Goal: Information Seeking & Learning: Learn about a topic

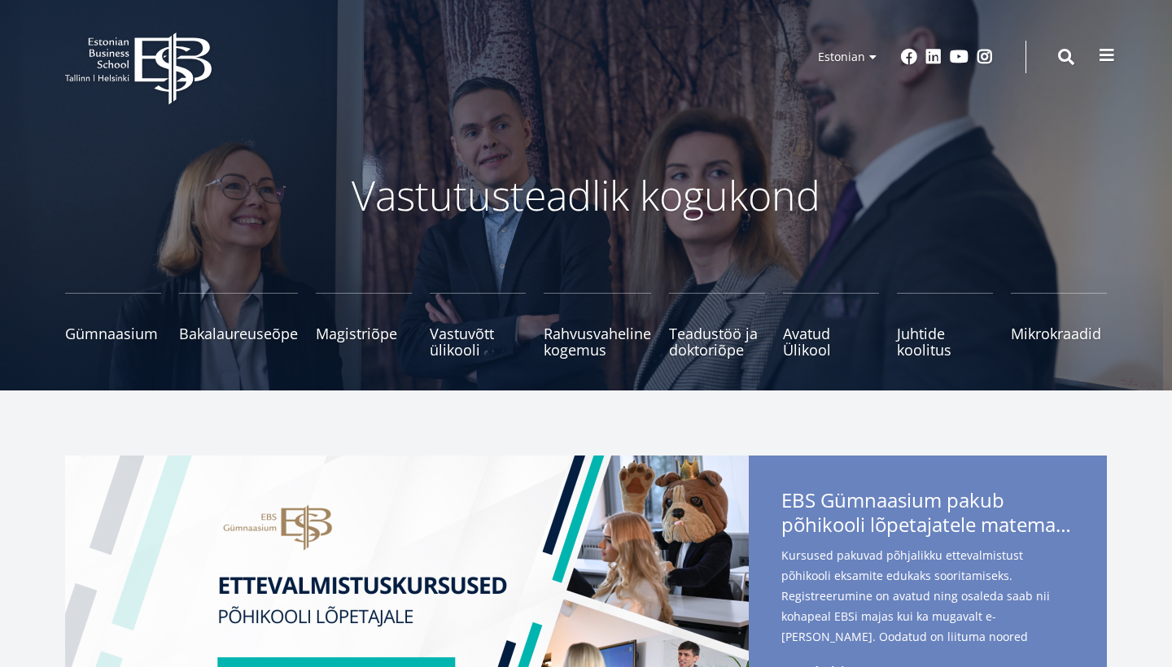
click at [1105, 56] on span at bounding box center [1107, 55] width 16 height 16
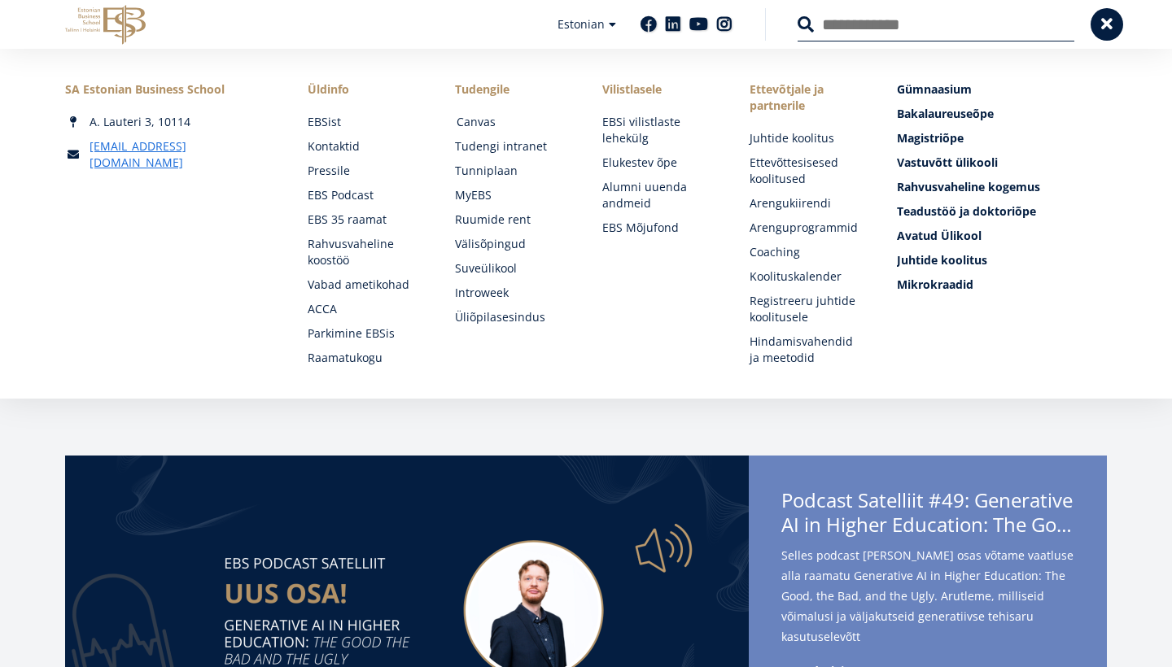
click at [480, 117] on link "Canvas" at bounding box center [514, 122] width 115 height 16
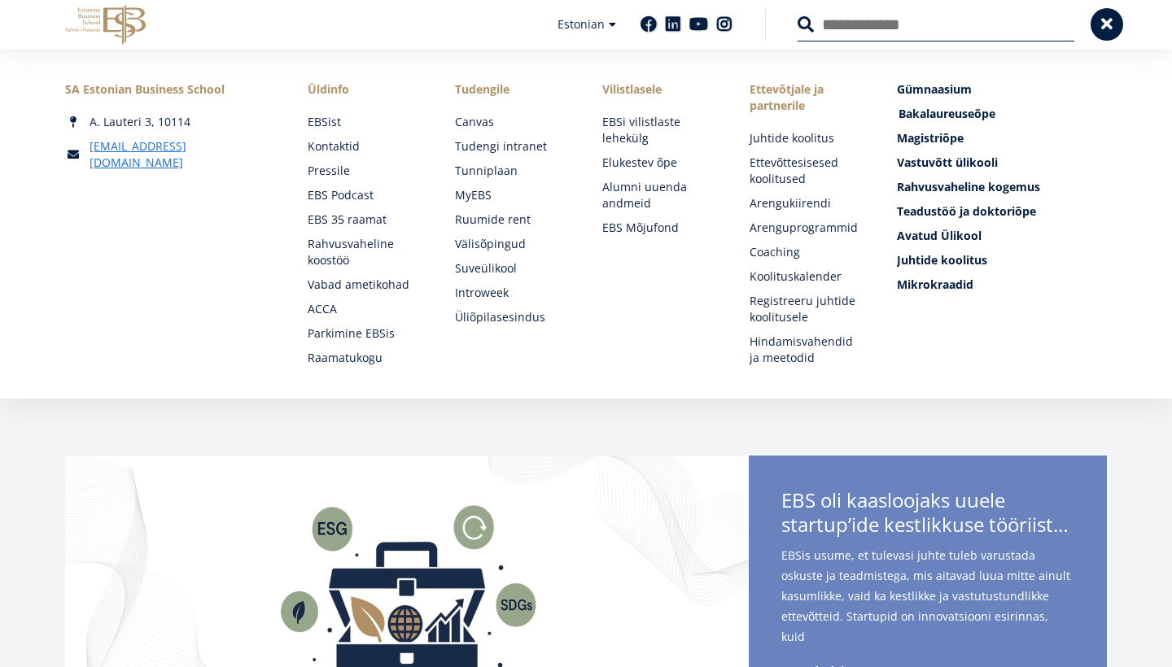
click at [944, 115] on span "Bakalaureuseõpe Tutvu ja registreeru" at bounding box center [947, 113] width 97 height 15
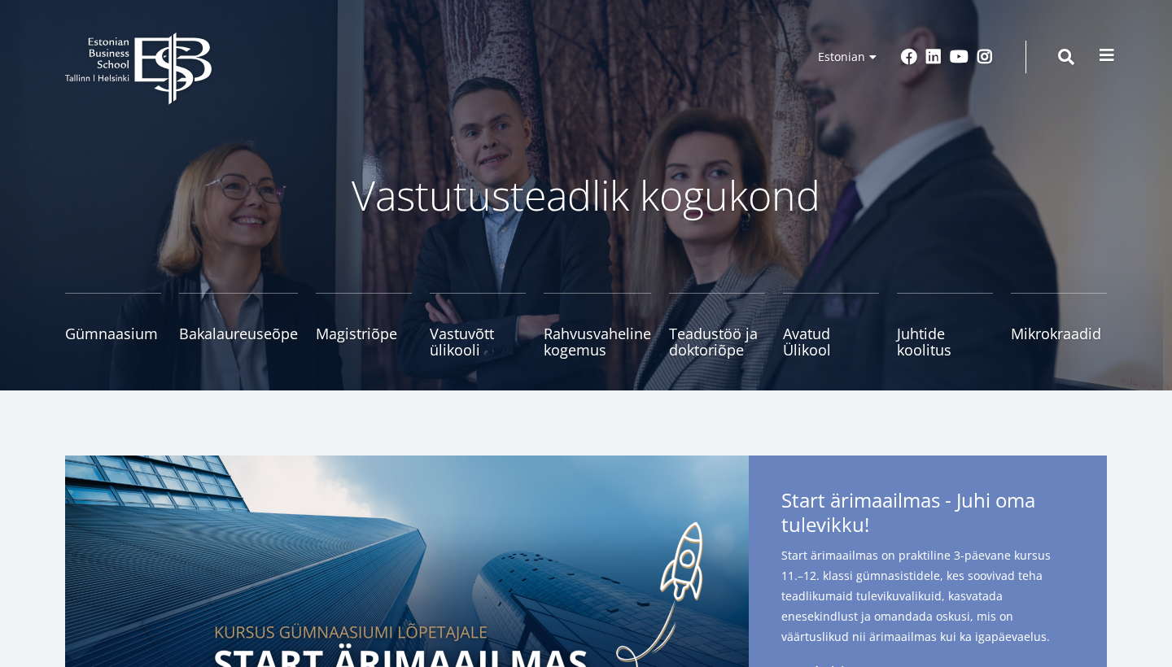
click at [1106, 57] on span at bounding box center [1107, 55] width 16 height 16
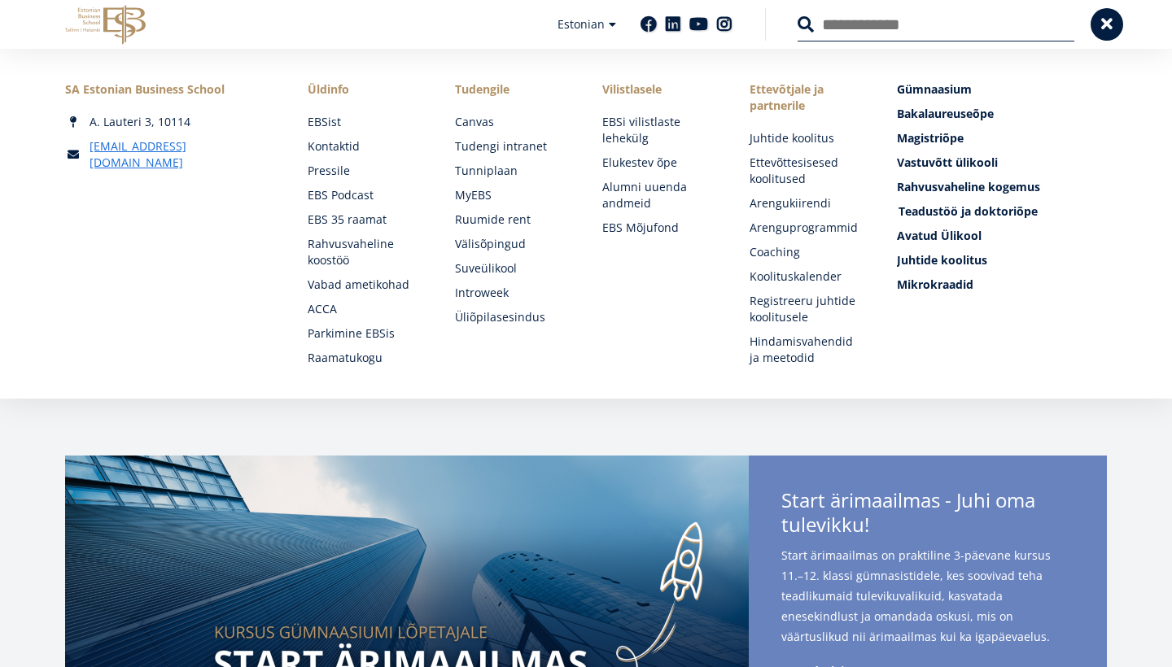
click at [959, 210] on span "Teadustöö ja doktoriõpe Tutvu" at bounding box center [968, 210] width 139 height 15
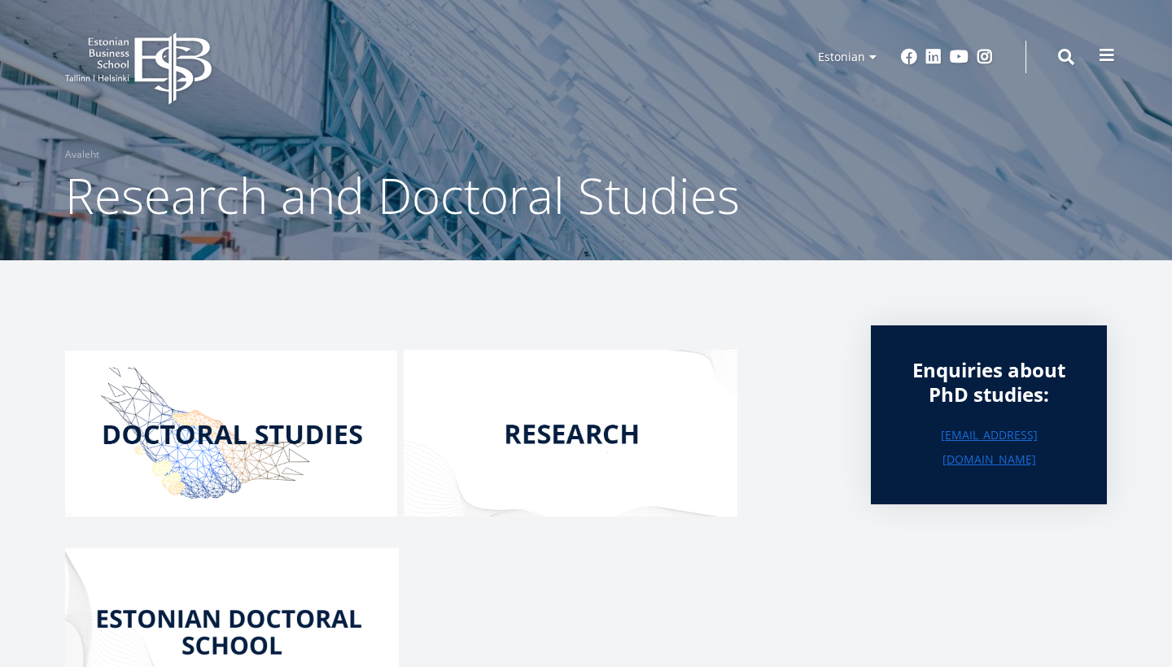
click at [1112, 64] on button at bounding box center [1107, 55] width 33 height 33
